Goal: Task Accomplishment & Management: Manage account settings

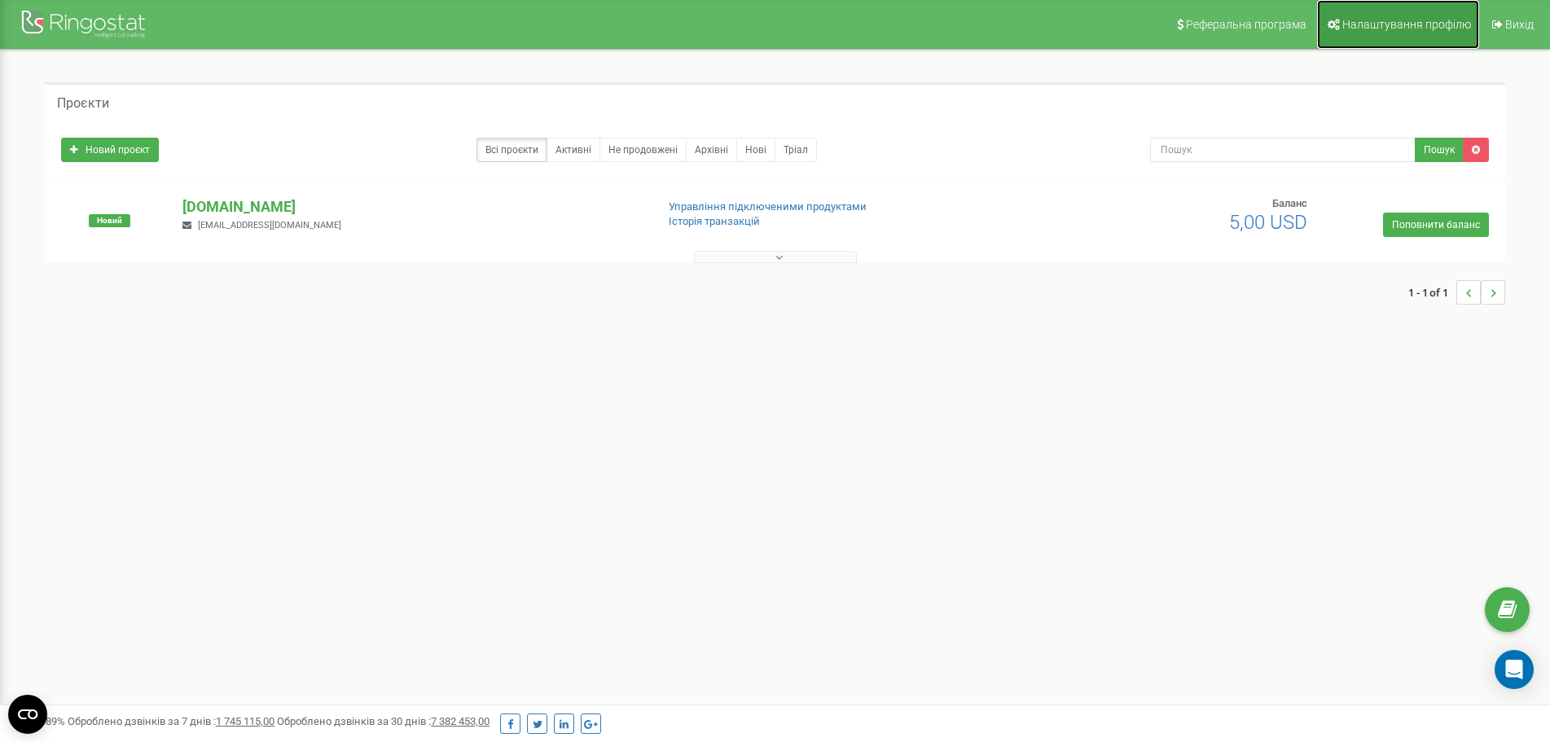
click at [1388, 32] on link "Налаштування профілю" at bounding box center [1398, 24] width 162 height 49
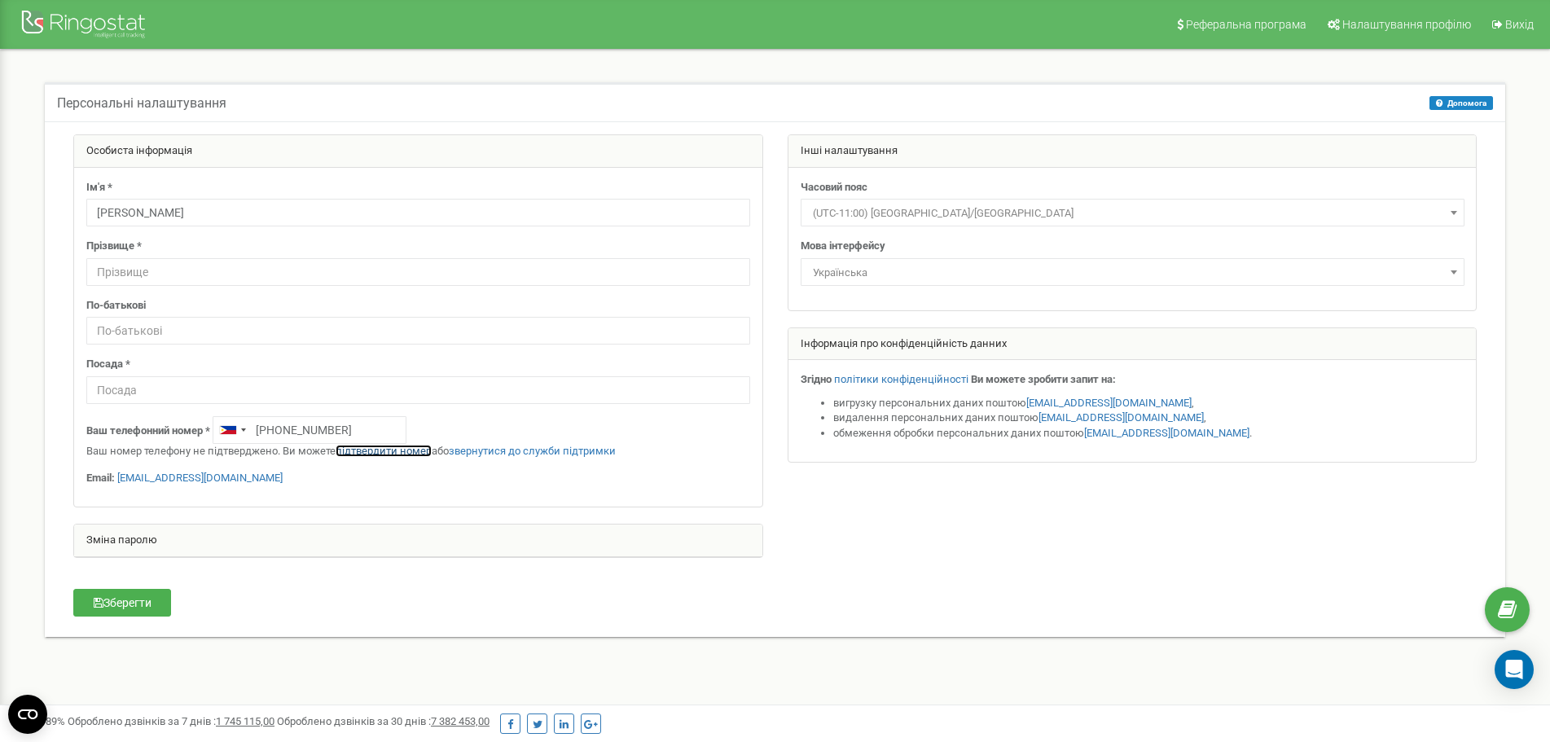
click at [388, 450] on link "підтвердити номер" at bounding box center [384, 451] width 96 height 12
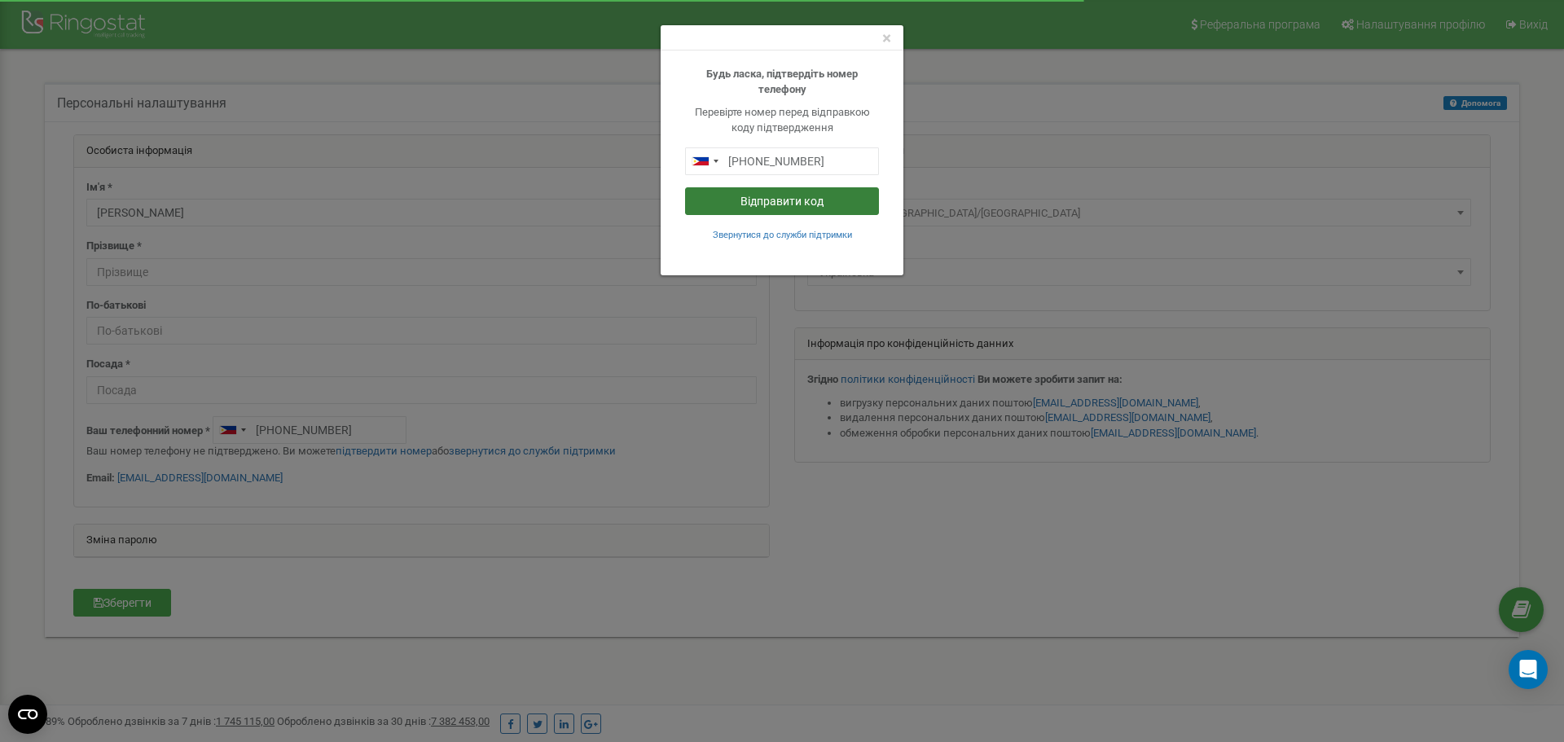
click at [817, 201] on button "Відправити код" at bounding box center [782, 201] width 194 height 28
